Goal: Book appointment/travel/reservation

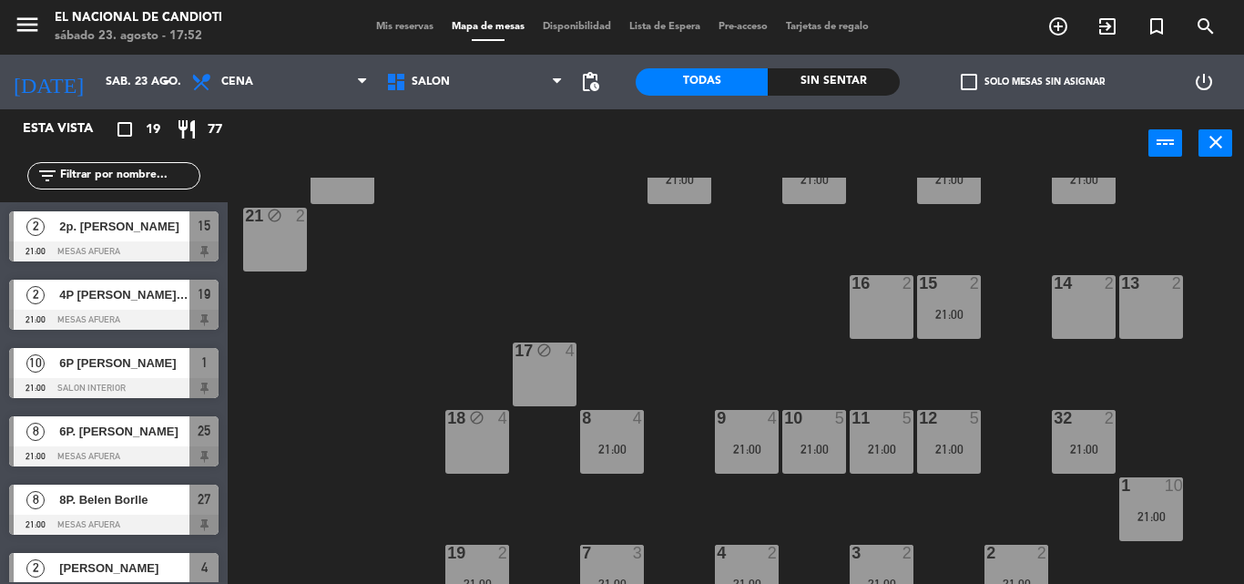
scroll to position [229, 0]
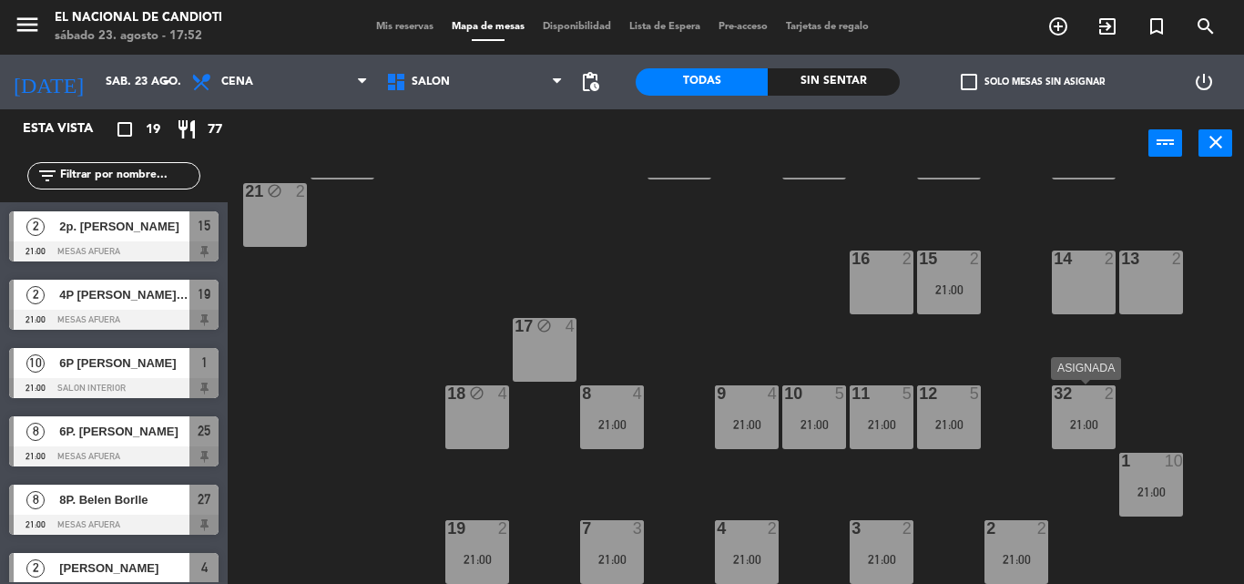
click at [1069, 419] on div "21:00" at bounding box center [1084, 424] width 64 height 13
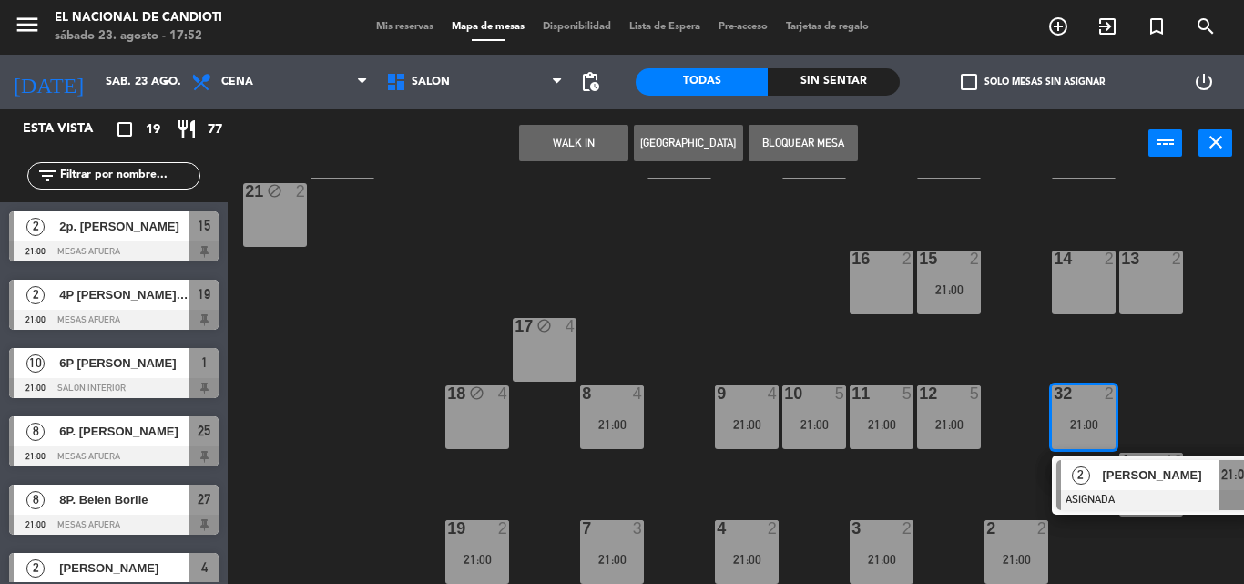
click at [1070, 419] on div "21:00" at bounding box center [1084, 424] width 64 height 13
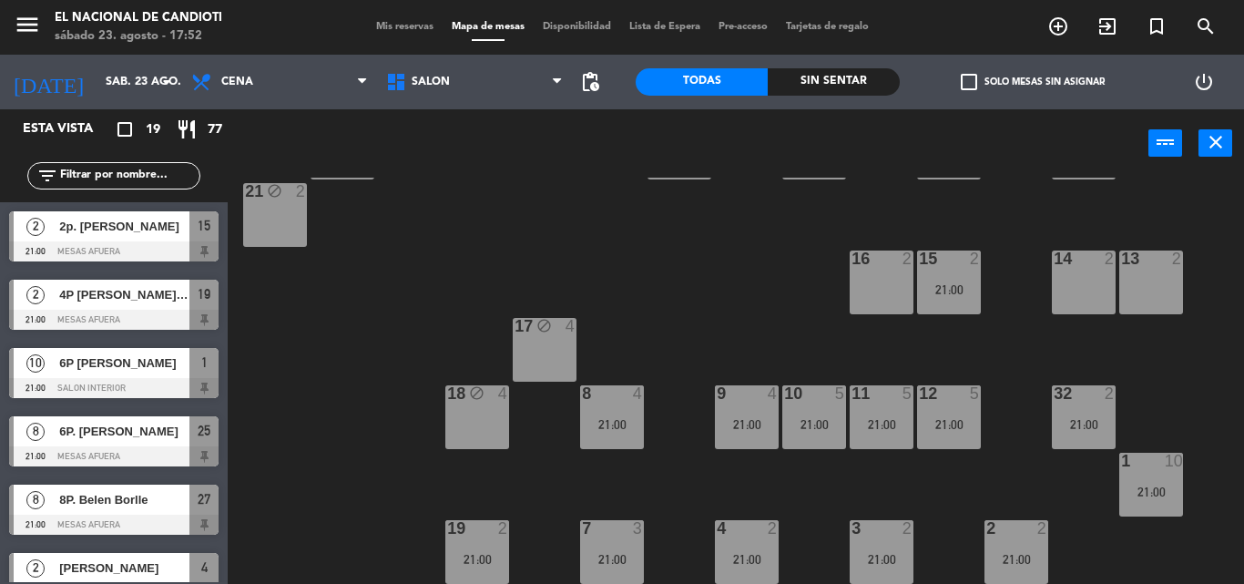
click at [1070, 419] on div "21:00" at bounding box center [1084, 424] width 64 height 13
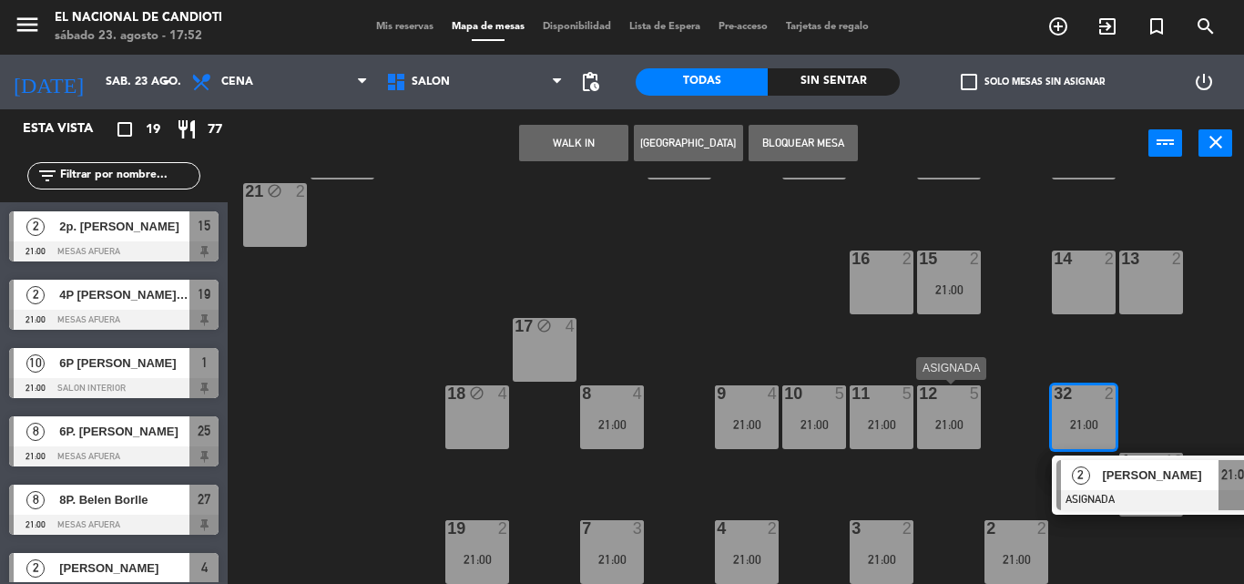
click at [920, 393] on div "12" at bounding box center [919, 393] width 1 height 16
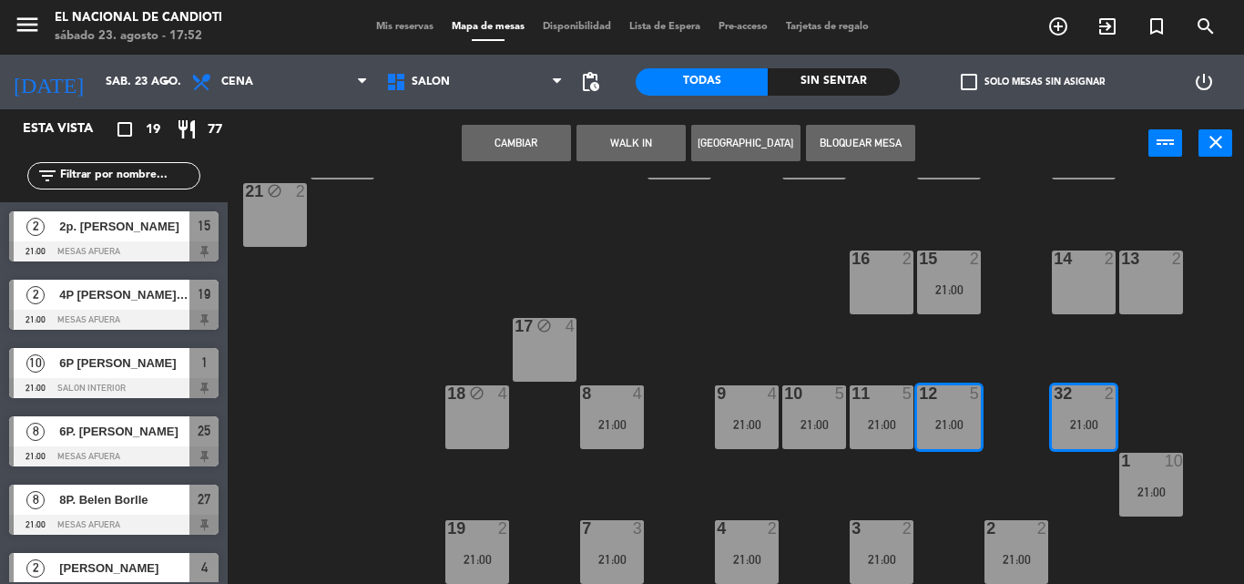
click at [1097, 403] on div "32 2" at bounding box center [1084, 394] width 64 height 18
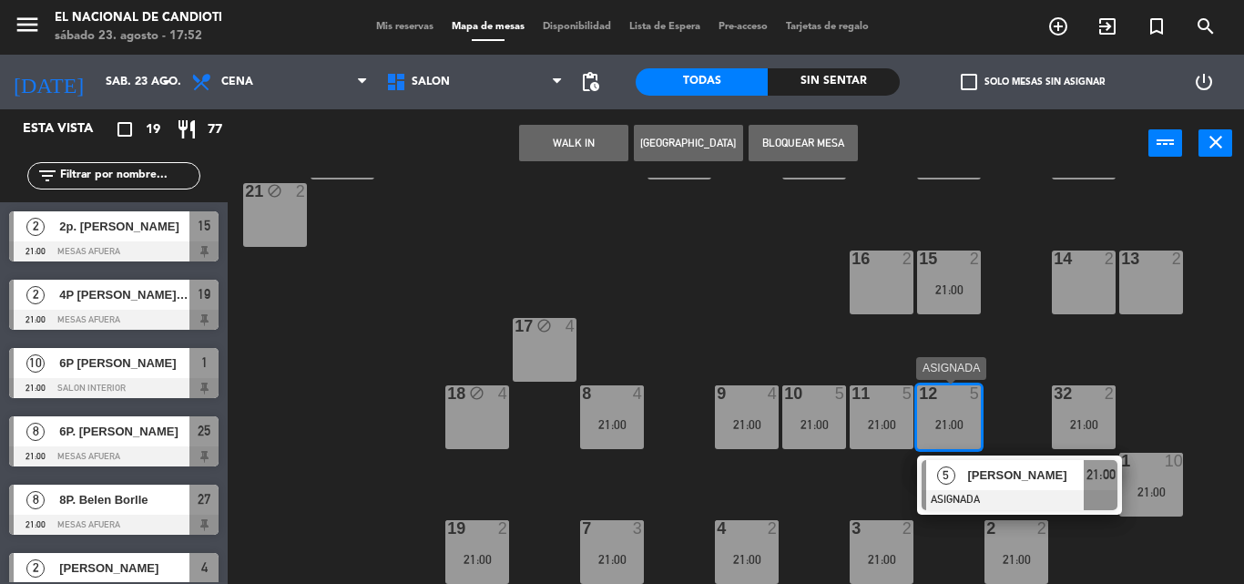
click at [938, 414] on div "12 5 21:00" at bounding box center [949, 417] width 64 height 64
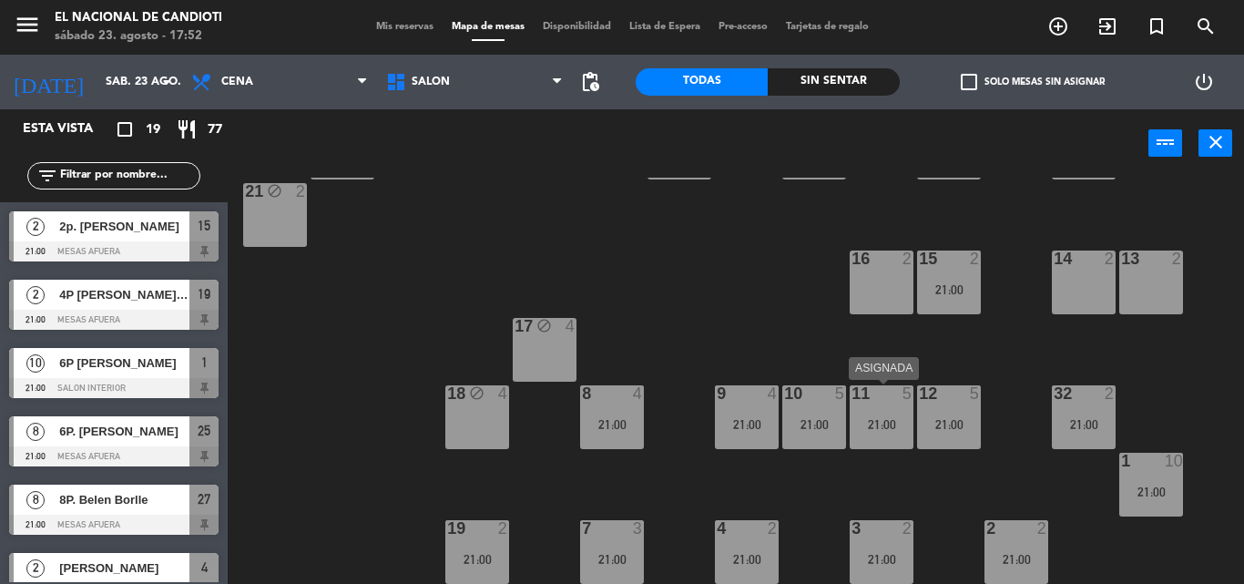
click at [902, 413] on div "11 5 21:00" at bounding box center [882, 417] width 64 height 64
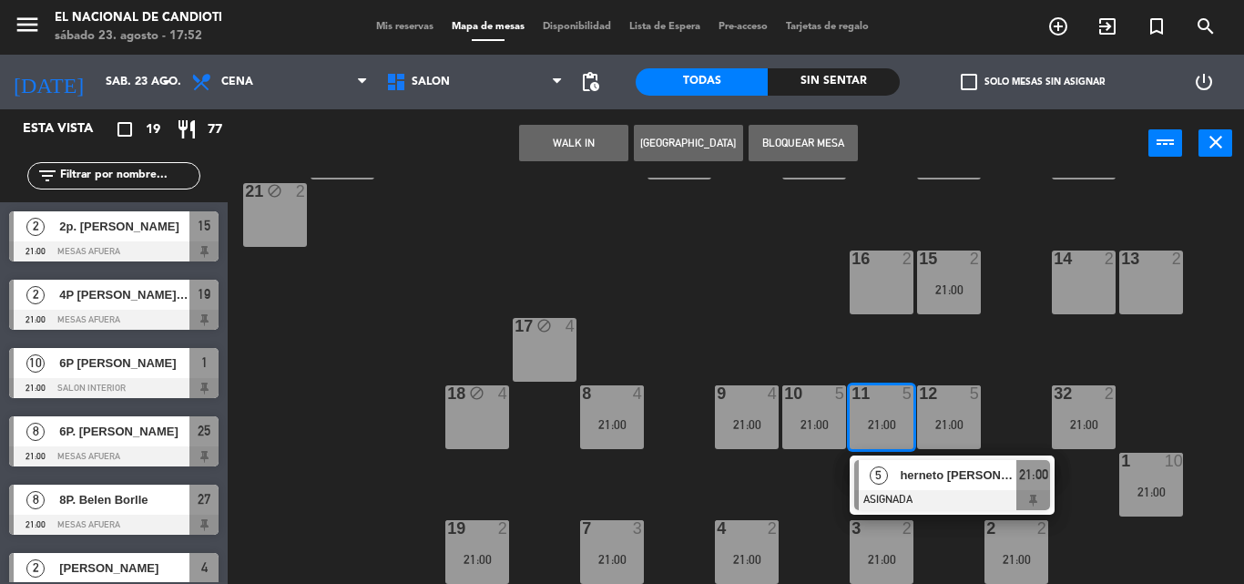
click at [900, 413] on div "11 5 21:00" at bounding box center [882, 417] width 64 height 64
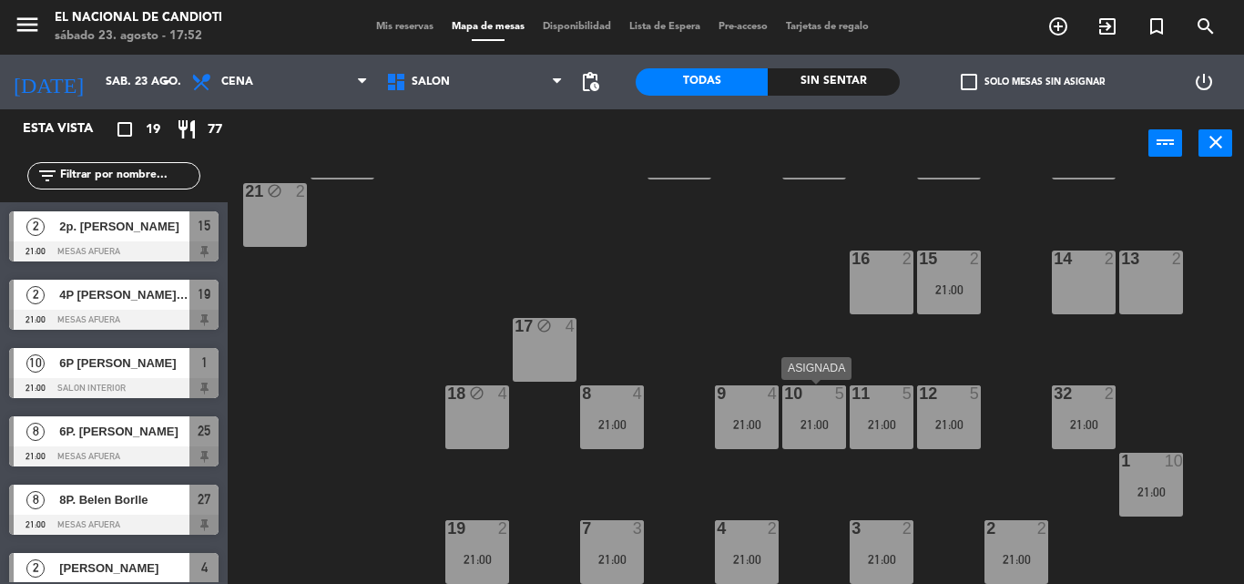
click at [813, 414] on div "10 5 21:00" at bounding box center [814, 417] width 64 height 64
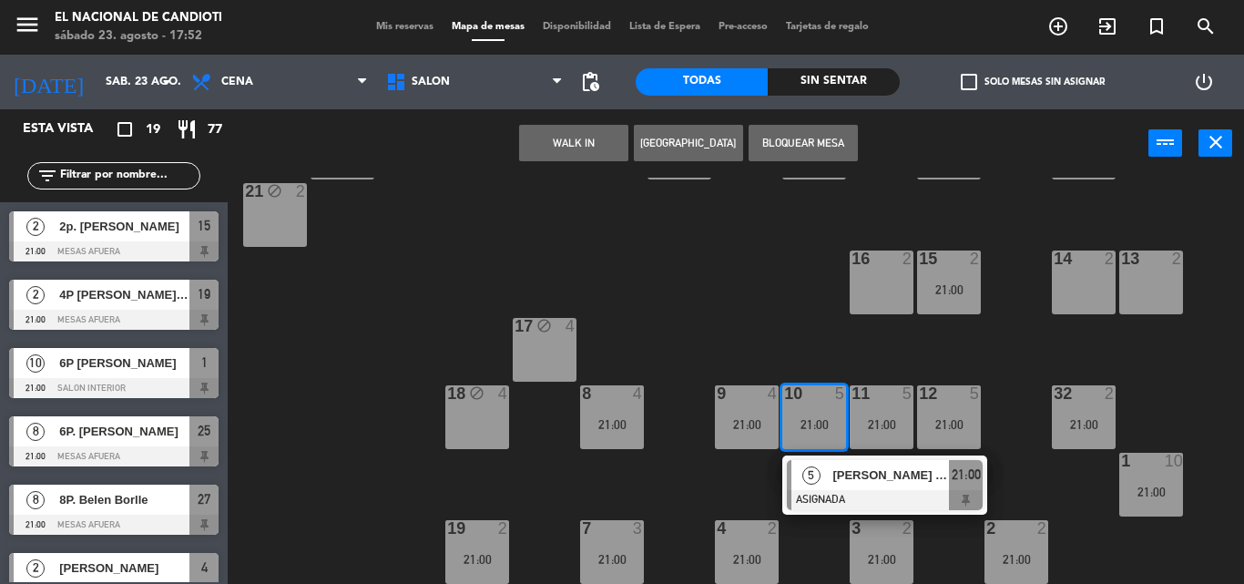
drag, startPoint x: 813, startPoint y: 414, endPoint x: 1243, endPoint y: 327, distance: 438.7
click at [928, 323] on div "24 block 4 31 4 21:00 30 4 29 5 21:00 28 4 23 block 4 22 block 4 25 8 21:00 26 …" at bounding box center [742, 381] width 1004 height 406
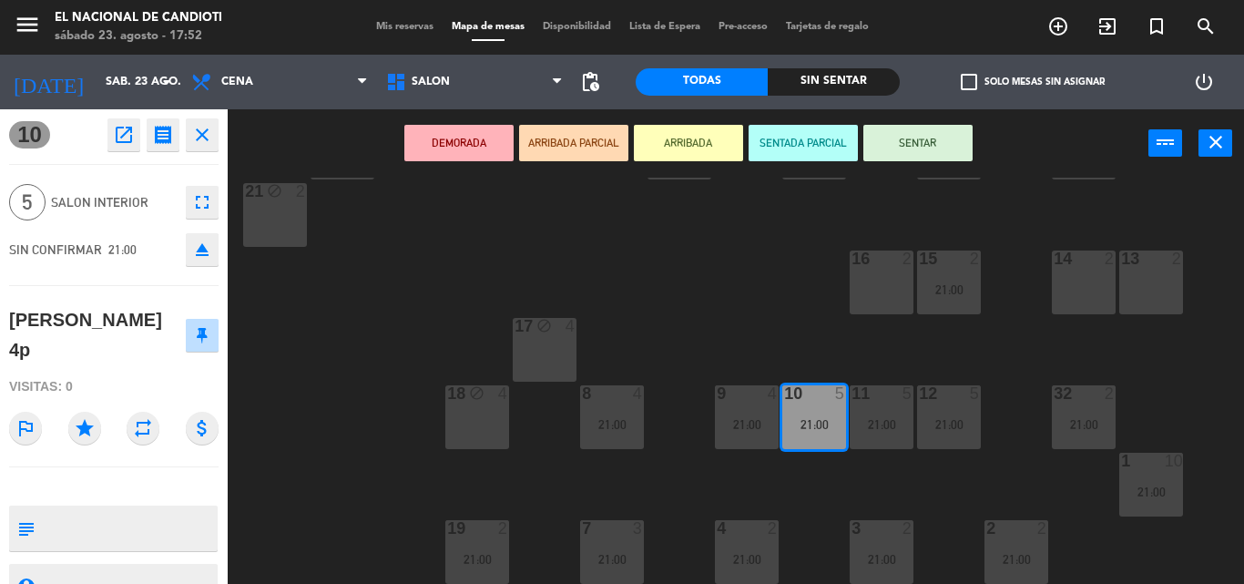
click at [1087, 412] on div "32 2 21:00" at bounding box center [1084, 417] width 64 height 64
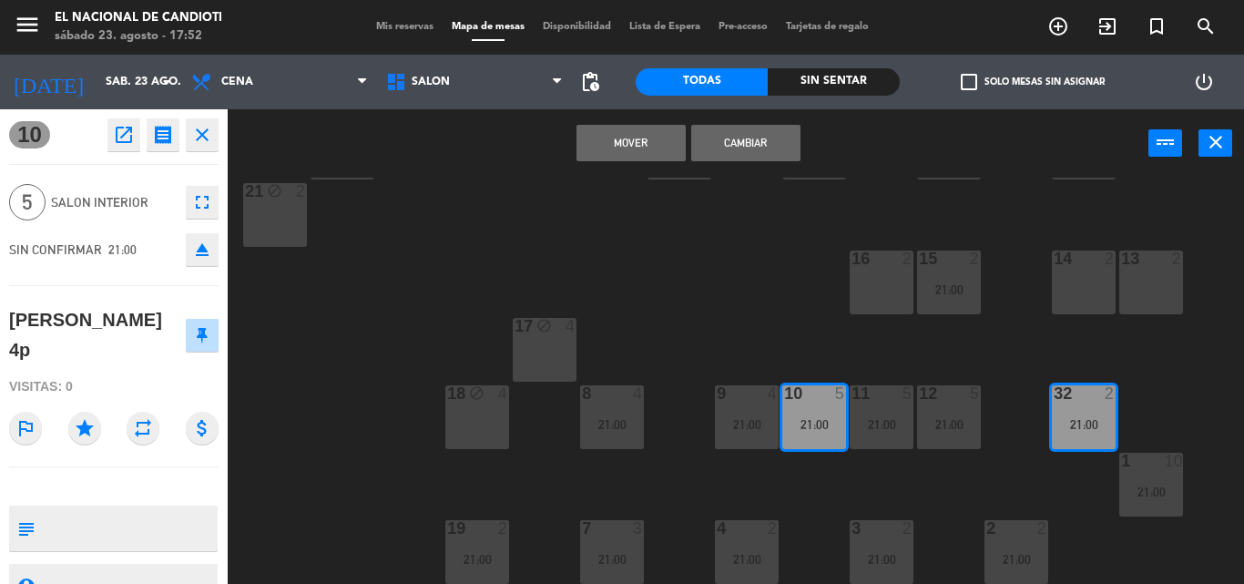
click at [645, 138] on button "Mover" at bounding box center [631, 143] width 109 height 36
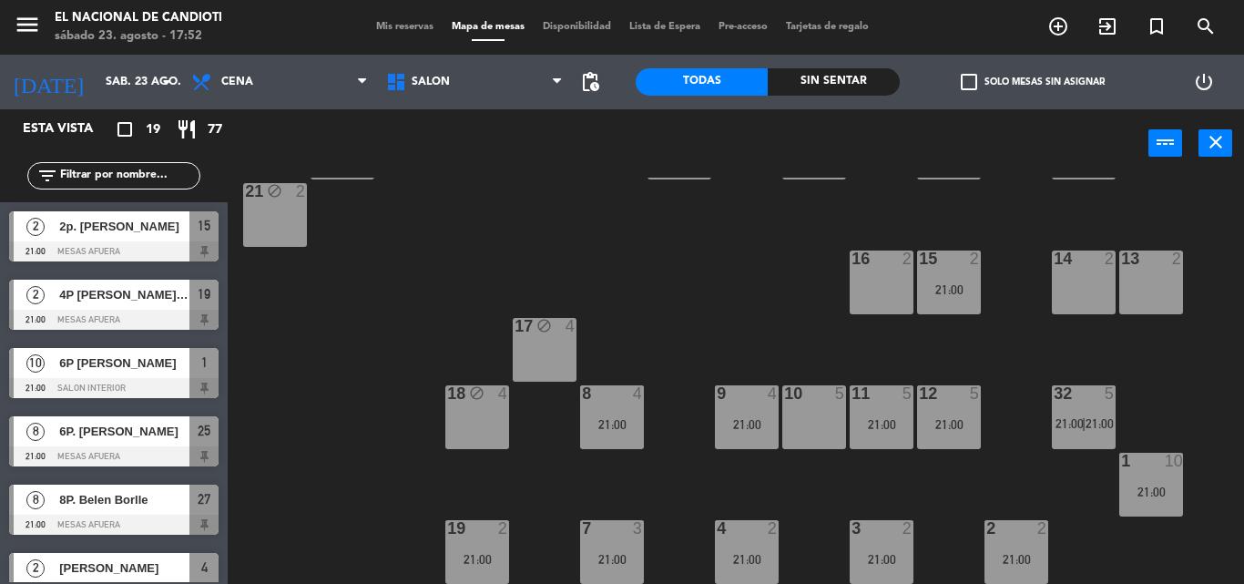
scroll to position [257, 0]
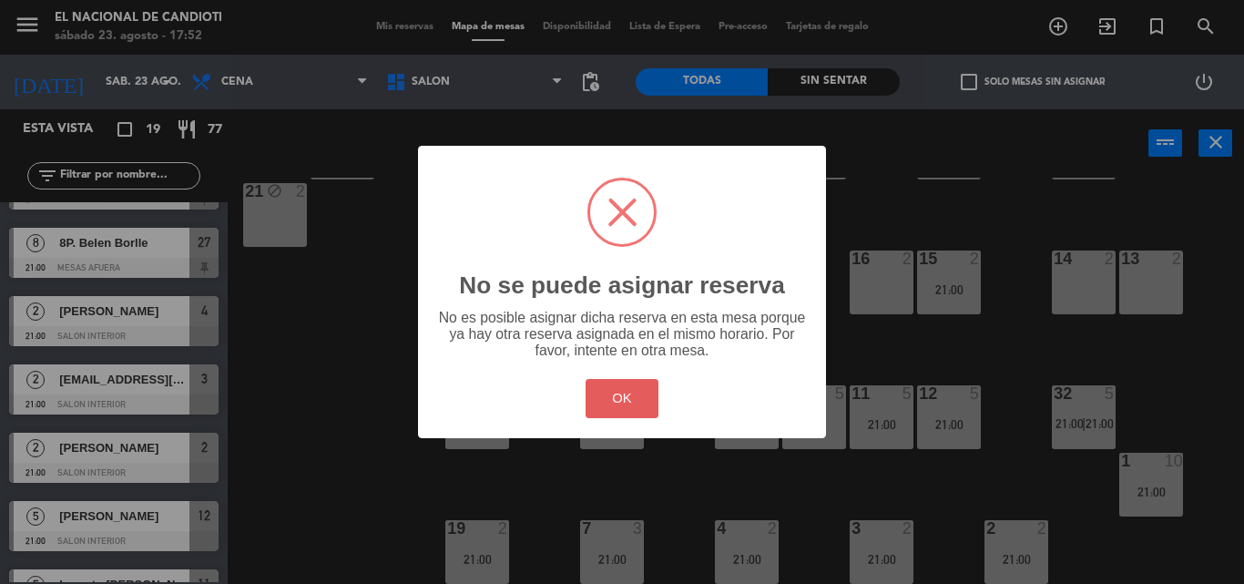
click at [648, 399] on button "OK" at bounding box center [623, 398] width 74 height 39
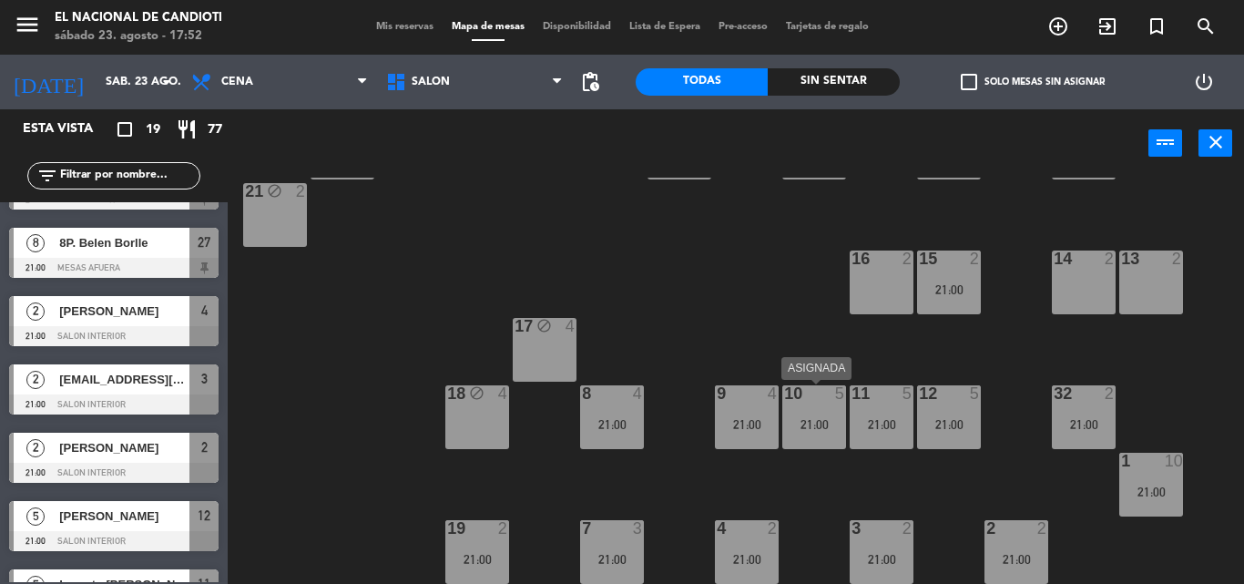
click at [811, 417] on div "21:00" at bounding box center [814, 424] width 64 height 14
